Goal: Information Seeking & Learning: Find specific page/section

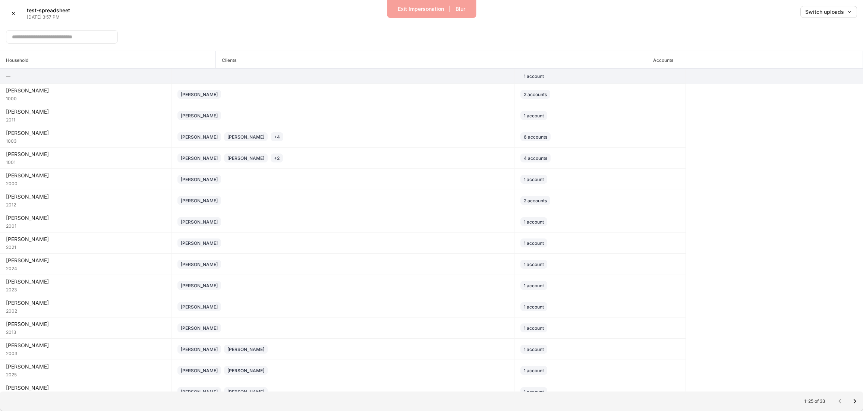
click at [312, 78] on td at bounding box center [342, 76] width 343 height 15
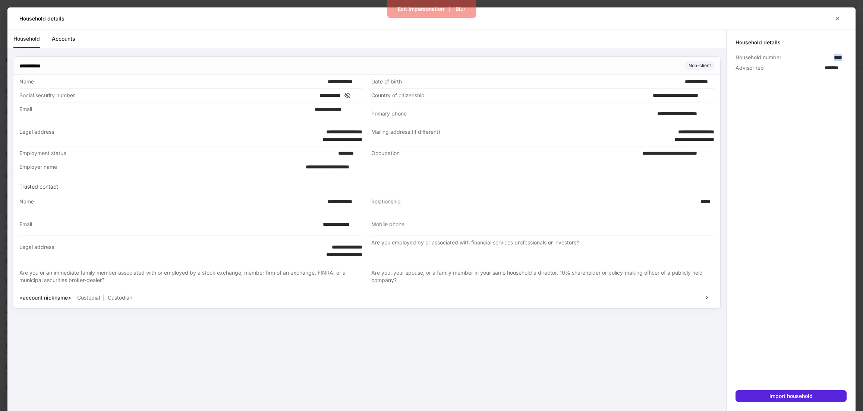
drag, startPoint x: 834, startPoint y: 57, endPoint x: 848, endPoint y: 57, distance: 14.2
click at [848, 57] on div "Household details Household number **** Advisor rep ******* Import household" at bounding box center [790, 220] width 129 height 381
copy p "****"
click at [839, 16] on icon "button" at bounding box center [837, 19] width 6 height 6
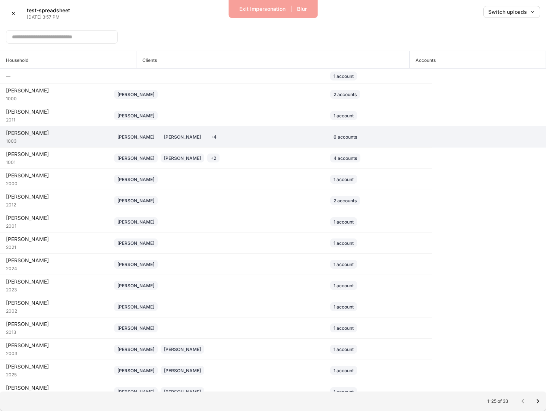
click at [243, 138] on div "Stephen Andrade Jennifer Wong + 4" at bounding box center [216, 136] width 204 height 9
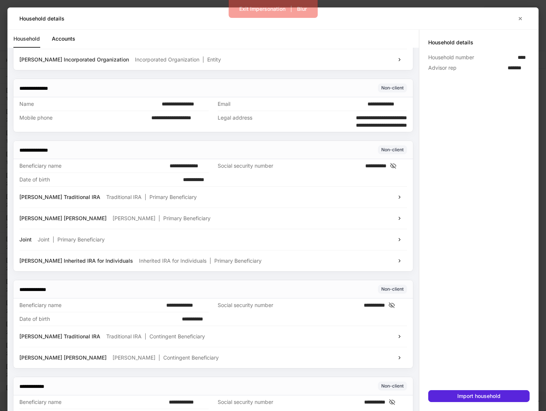
scroll to position [2140, 0]
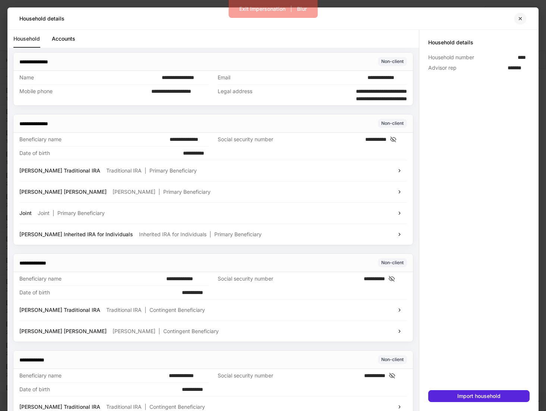
click at [518, 15] on button "button" at bounding box center [520, 19] width 13 height 12
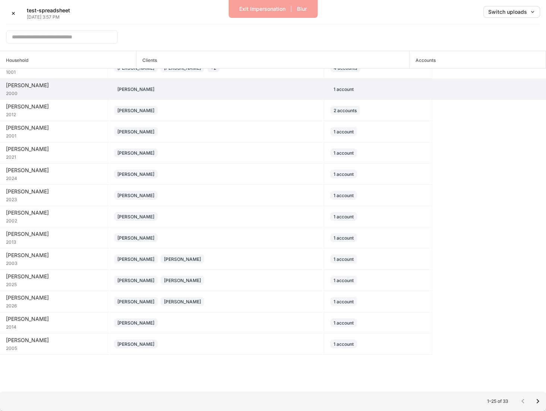
scroll to position [128, 0]
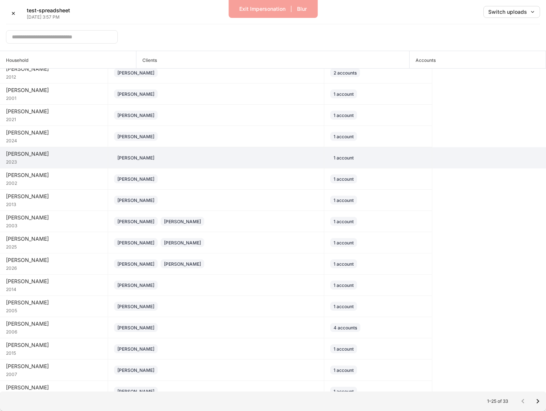
click at [233, 162] on td "[PERSON_NAME]" at bounding box center [216, 157] width 216 height 21
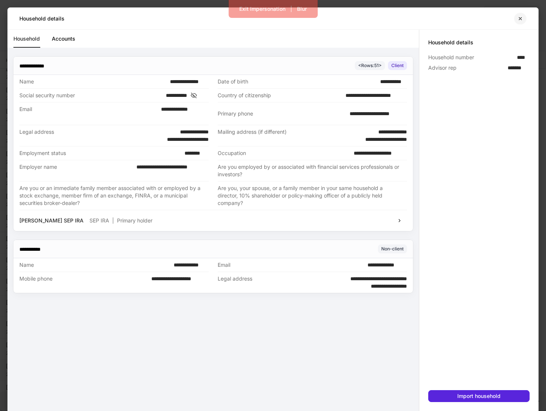
click at [521, 20] on icon "button" at bounding box center [520, 19] width 6 height 6
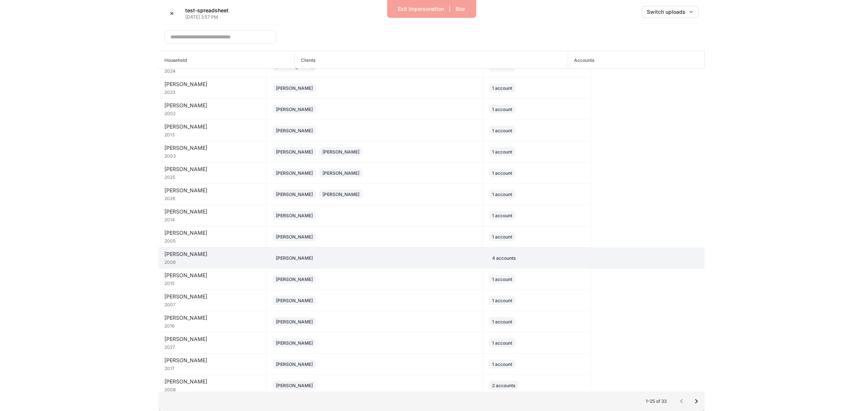
scroll to position [202, 0]
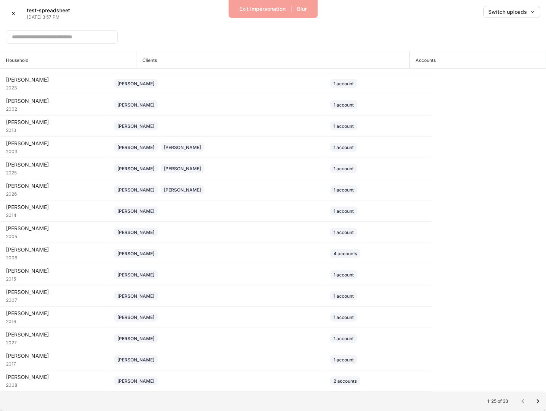
click at [536, 401] on icon "Go to next page" at bounding box center [537, 401] width 9 height 9
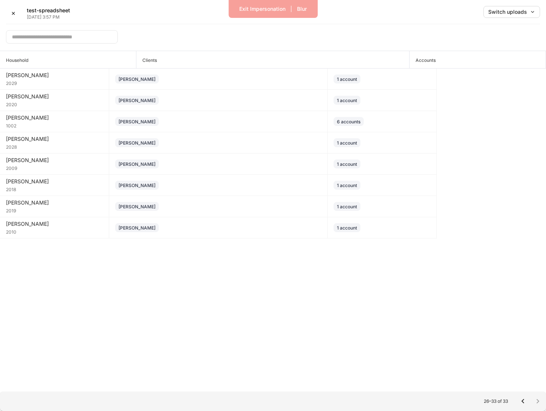
click at [520, 404] on icon "Go to previous page" at bounding box center [522, 401] width 9 height 9
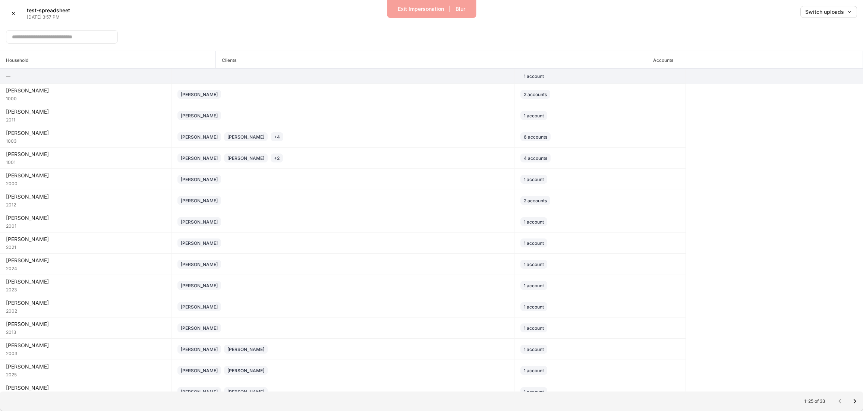
click at [356, 81] on td at bounding box center [342, 76] width 343 height 15
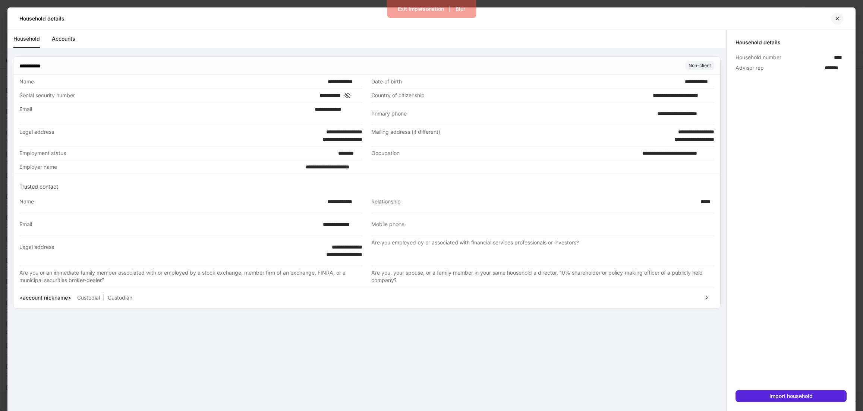
click at [546, 18] on icon "button" at bounding box center [837, 19] width 6 height 6
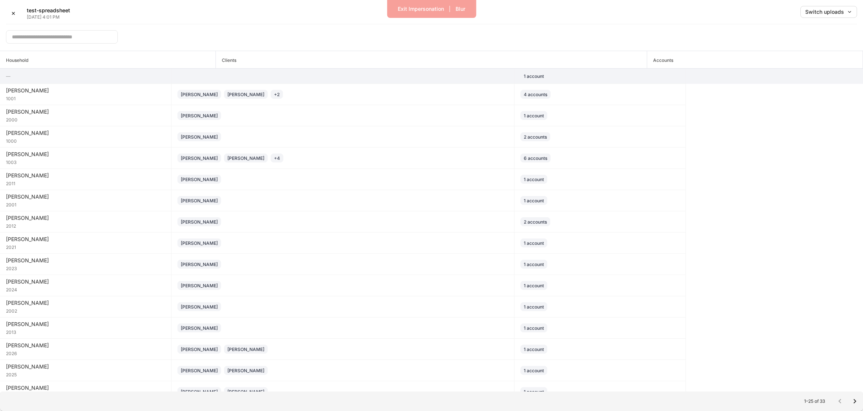
click at [335, 77] on td at bounding box center [342, 76] width 343 height 15
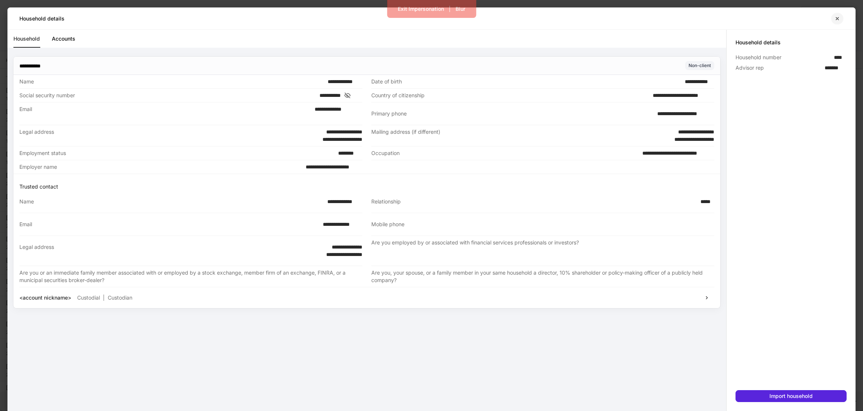
click at [836, 18] on icon "button" at bounding box center [837, 18] width 3 height 3
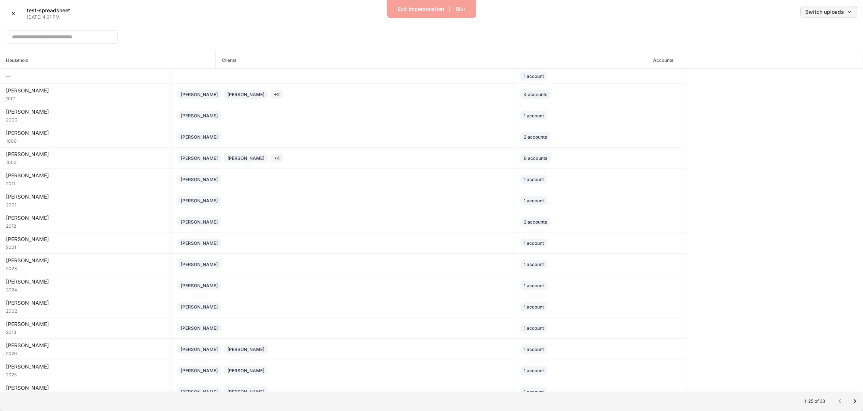
click at [817, 12] on div "Switch uploads" at bounding box center [828, 11] width 47 height 5
click at [387, 9] on div "Exit Impersonation | Blur" at bounding box center [431, 9] width 89 height 18
click at [70, 95] on div at bounding box center [431, 205] width 863 height 411
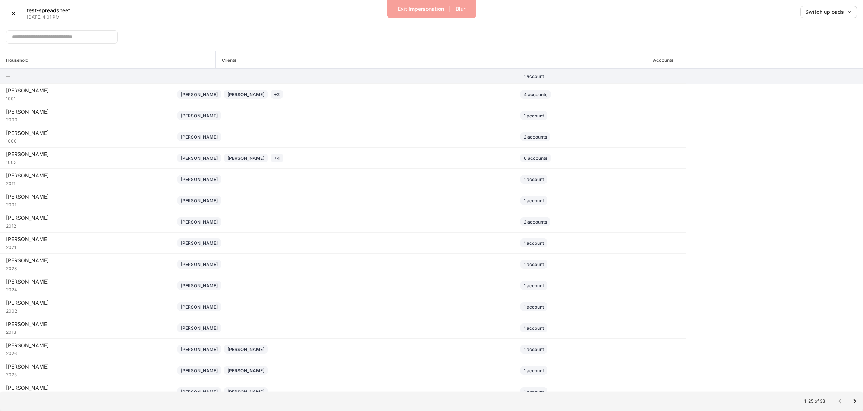
click at [75, 79] on h6 "—" at bounding box center [85, 76] width 159 height 7
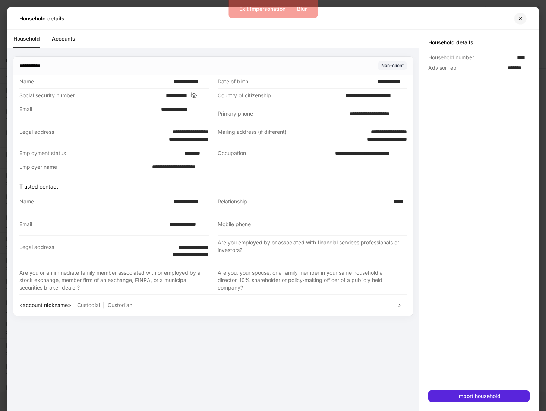
click at [517, 18] on icon "button" at bounding box center [520, 19] width 6 height 6
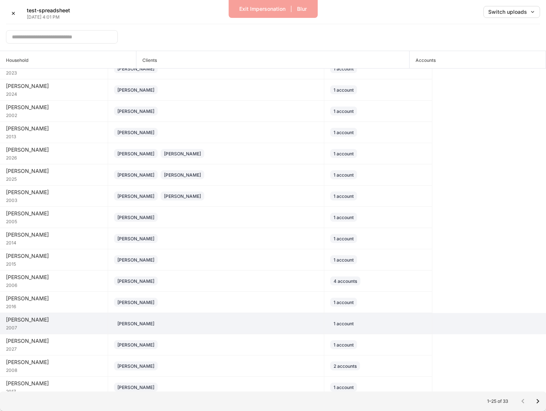
scroll to position [202, 0]
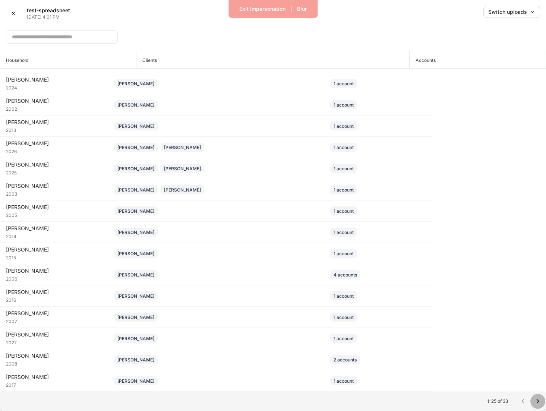
click at [535, 401] on icon "Go to next page" at bounding box center [537, 401] width 9 height 9
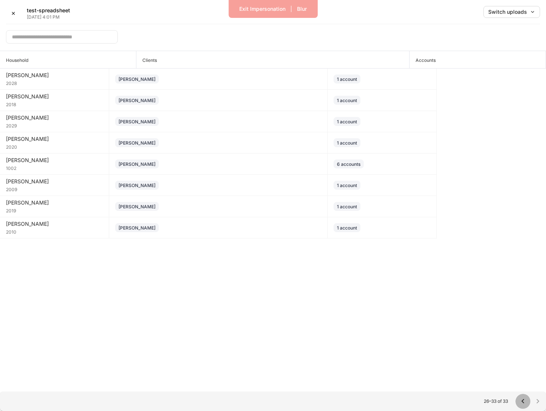
click at [524, 404] on icon "Go to previous page" at bounding box center [522, 401] width 9 height 9
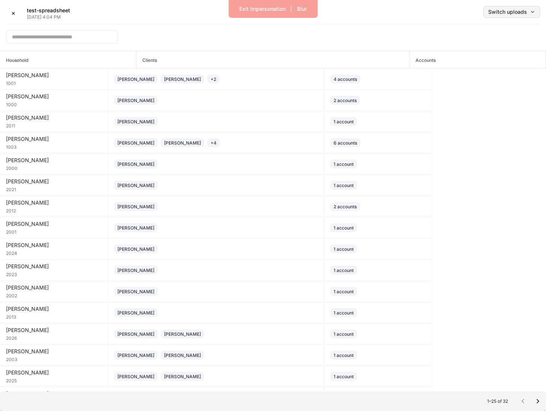
click at [521, 12] on div "Switch uploads" at bounding box center [511, 11] width 47 height 5
click at [416, 13] on div at bounding box center [273, 205] width 546 height 411
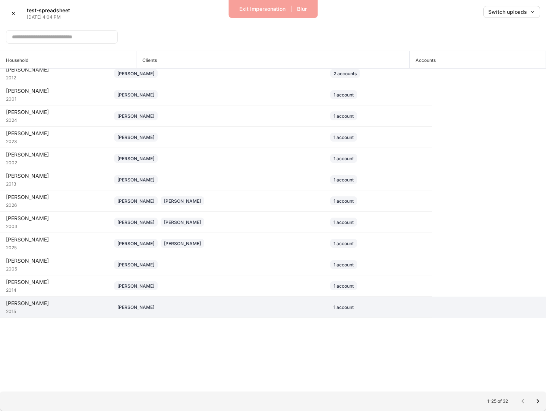
scroll to position [195, 0]
